Goal: Contribute content: Add original content to the website for others to see

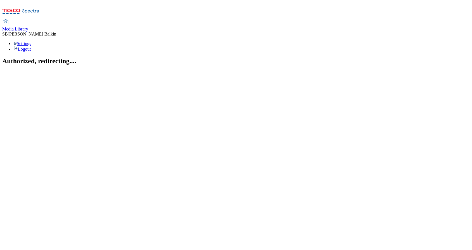
click at [28, 27] on span "Media Library" at bounding box center [15, 29] width 26 height 5
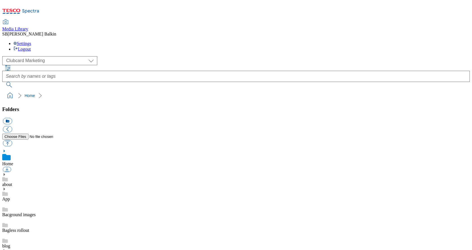
scroll to position [1, 0]
click at [23, 56] on div "( optional ) Clubcard Marketing Dotcom UK FnF Stores GHS Marketing UK GHS Produ…" at bounding box center [235, 60] width 467 height 9
click at [27, 56] on select "Clubcard Marketing Dotcom UK FnF Stores GHS Marketing UK GHS Product UK GHS ROI…" at bounding box center [49, 60] width 95 height 9
select select "flare-ghs-mktg"
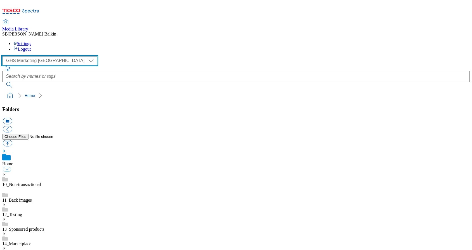
scroll to position [19, 0]
click at [6, 246] on icon at bounding box center [4, 248] width 4 height 4
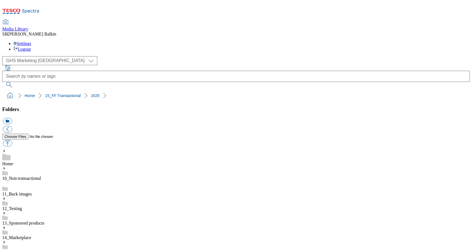
scroll to position [63, 0]
click at [12, 118] on button "icon_new_folder" at bounding box center [7, 121] width 9 height 6
type input "2526"
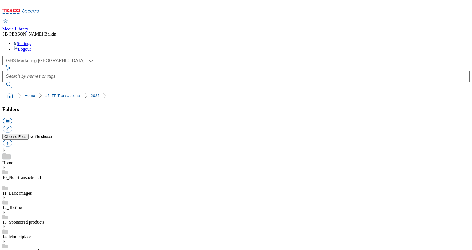
click at [12, 118] on button "icon_new_folder" at bounding box center [7, 121] width 9 height 6
type input "Kids New Season BL"
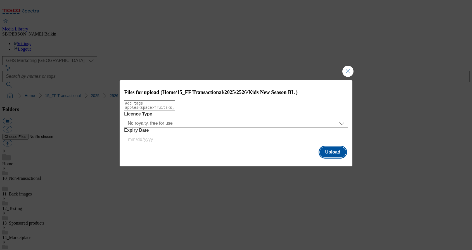
click at [329, 154] on button "Upload" at bounding box center [333, 152] width 26 height 11
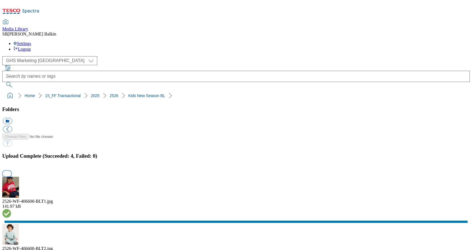
click at [11, 171] on button "button" at bounding box center [7, 173] width 8 height 5
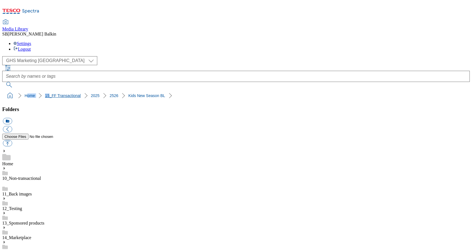
drag, startPoint x: 6, startPoint y: 55, endPoint x: 28, endPoint y: 54, distance: 22.4
click at [28, 90] on ol "Home 15_FF Transactional 2025 2526 Kids New Season BL" at bounding box center [238, 95] width 464 height 11
click at [18, 56] on div "( optional ) Clubcard Marketing Dotcom UK FnF Stores GHS Marketing UK GHS Produ…" at bounding box center [235, 78] width 467 height 45
drag, startPoint x: 1, startPoint y: 53, endPoint x: 137, endPoint y: 58, distance: 135.6
click at [137, 58] on div "( optional ) Clubcard Marketing Dotcom UK FnF Stores GHS Marketing UK GHS Produ…" at bounding box center [235, 78] width 467 height 45
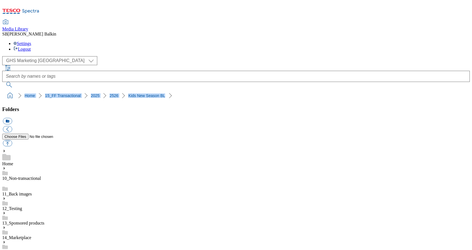
copy ol "Home 15_FF Transactional 2025 2526 Kids New Season BL"
